Goal: Use online tool/utility: Utilize a website feature to perform a specific function

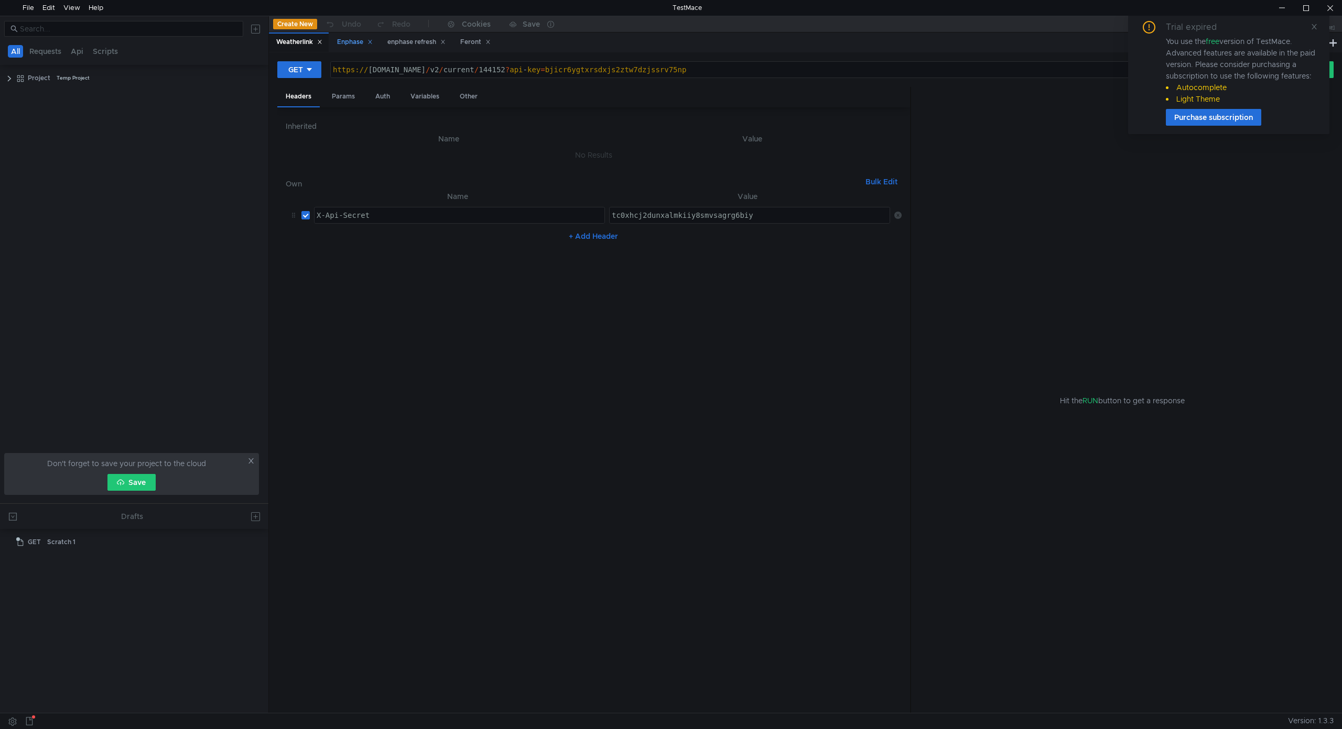
click at [357, 41] on div "Enphase" at bounding box center [355, 42] width 36 height 11
click at [1314, 26] on icon at bounding box center [1313, 26] width 7 height 7
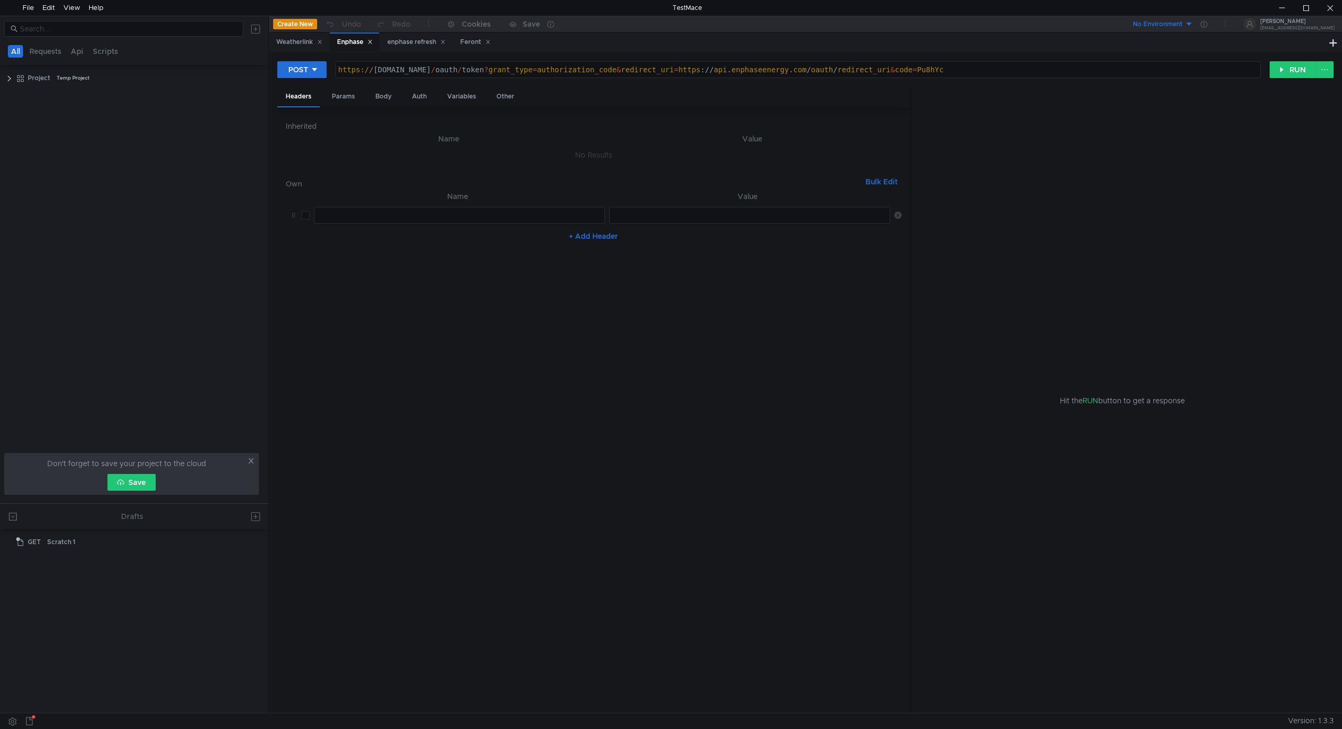
click at [1223, 172] on div "Hit the RUN button to get a response" at bounding box center [1121, 400] width 397 height 627
click at [539, 47] on div "Weatherlink Enphase enphase refresh Feront" at bounding box center [798, 42] width 1058 height 20
click at [399, 44] on div "enphase refresh" at bounding box center [416, 42] width 58 height 11
click at [1289, 63] on button "RUN" at bounding box center [1292, 69] width 47 height 17
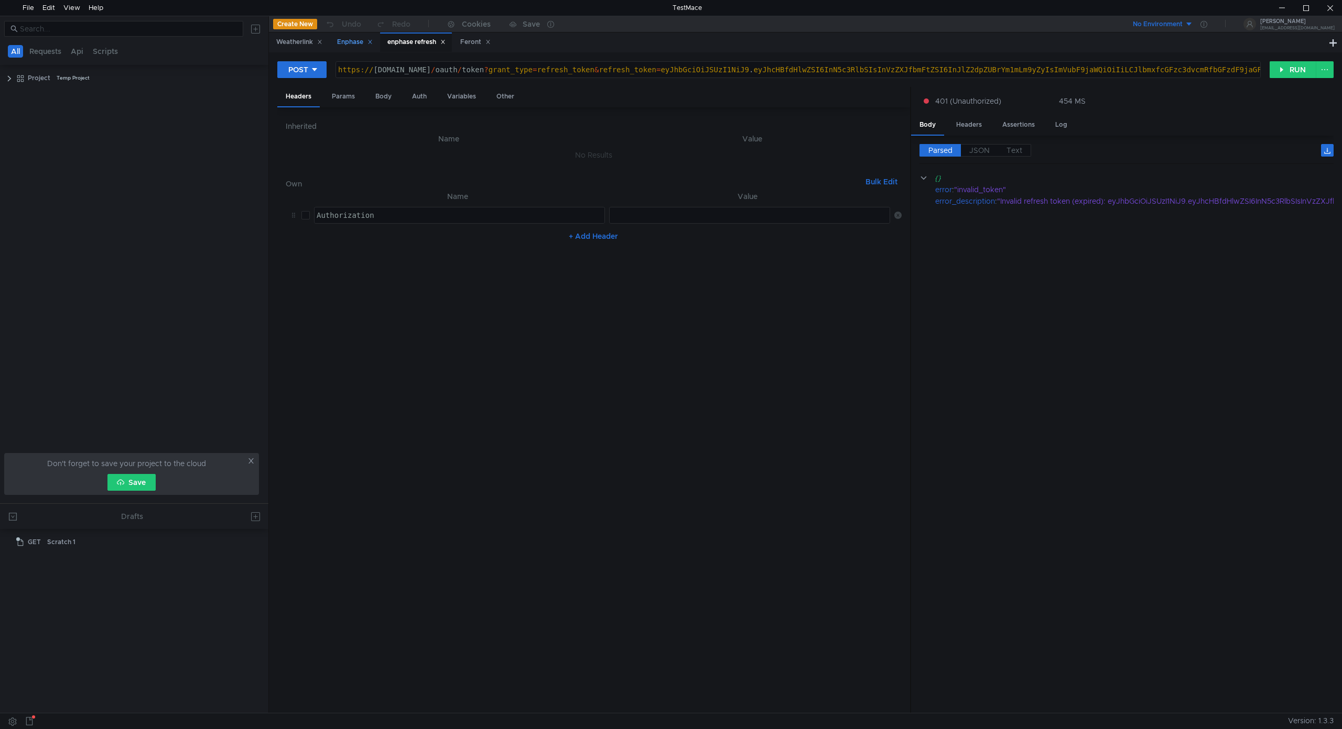
click at [349, 40] on div "Enphase" at bounding box center [355, 42] width 36 height 11
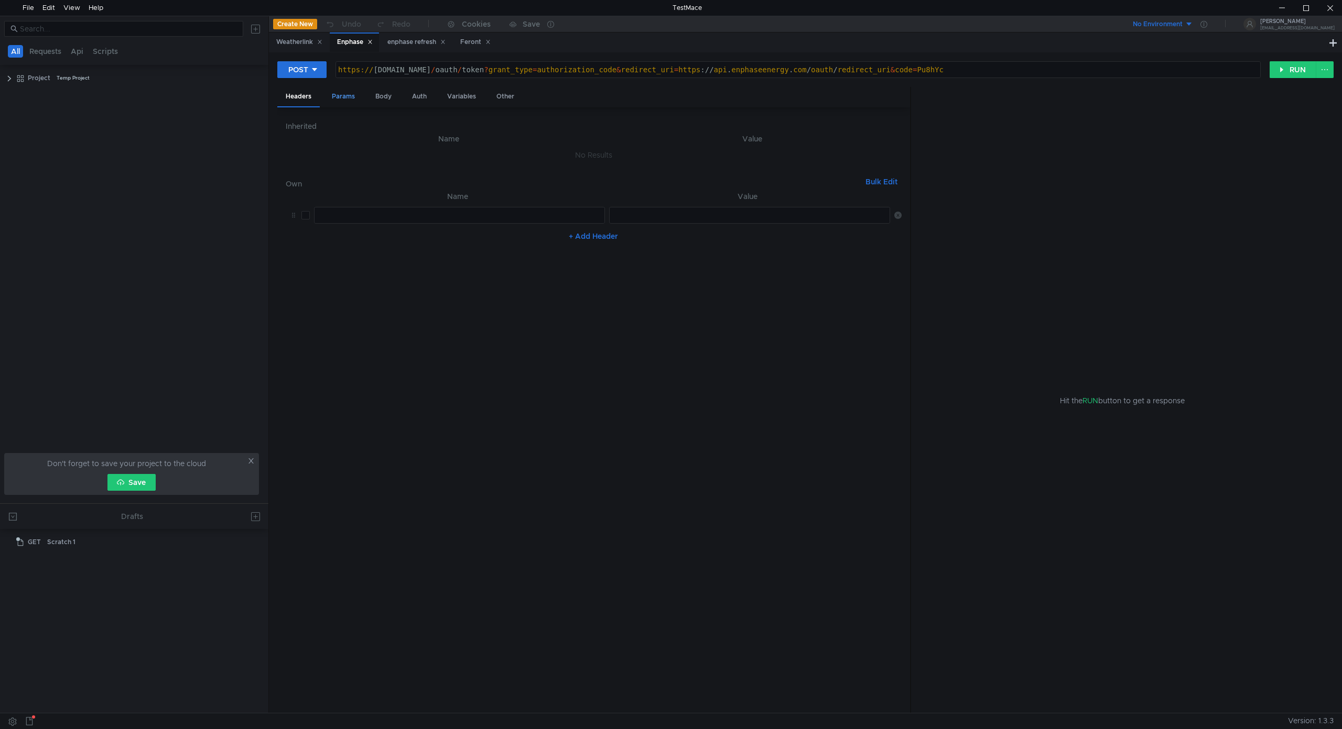
click at [335, 101] on div "Params" at bounding box center [343, 96] width 40 height 19
click at [383, 96] on div "Body" at bounding box center [383, 96] width 33 height 19
click at [342, 98] on div "Params" at bounding box center [343, 96] width 40 height 19
click at [1295, 73] on button "RUN" at bounding box center [1292, 69] width 47 height 17
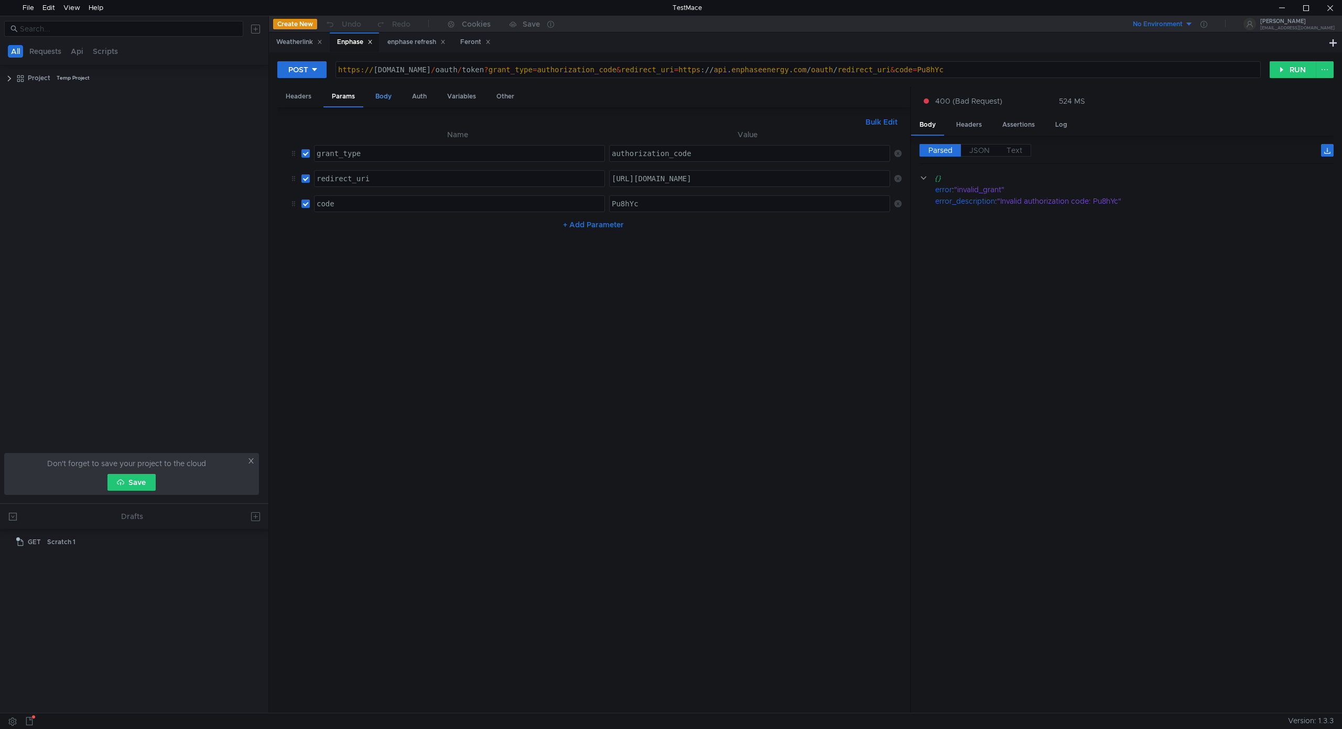
click at [380, 102] on div "Body" at bounding box center [383, 96] width 33 height 19
click at [418, 101] on div "Auth" at bounding box center [419, 96] width 31 height 19
click at [289, 99] on div "Headers" at bounding box center [298, 96] width 42 height 19
click at [768, 339] on nz-table "Name Value הההההההההההההההההההההההההההההההההההההההההההההההההההההההההההההההההההה…" at bounding box center [594, 447] width 616 height 515
click at [1279, 11] on div at bounding box center [1281, 8] width 24 height 16
